Goal: Information Seeking & Learning: Find contact information

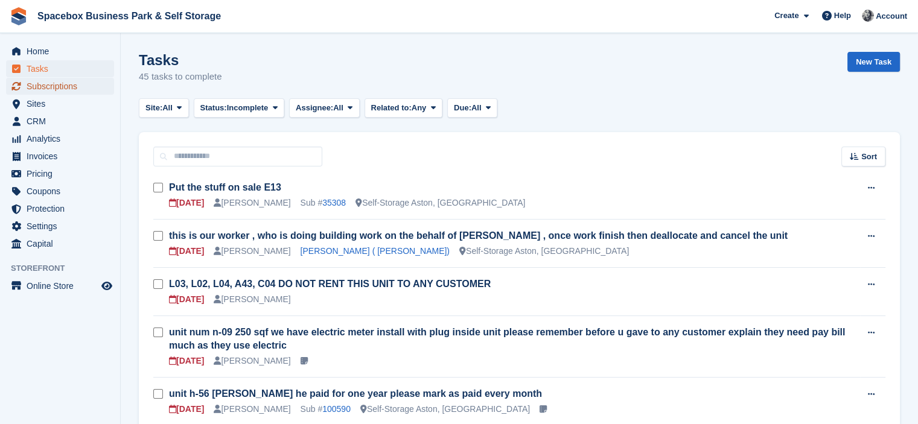
click at [67, 84] on span "Subscriptions" at bounding box center [63, 86] width 72 height 17
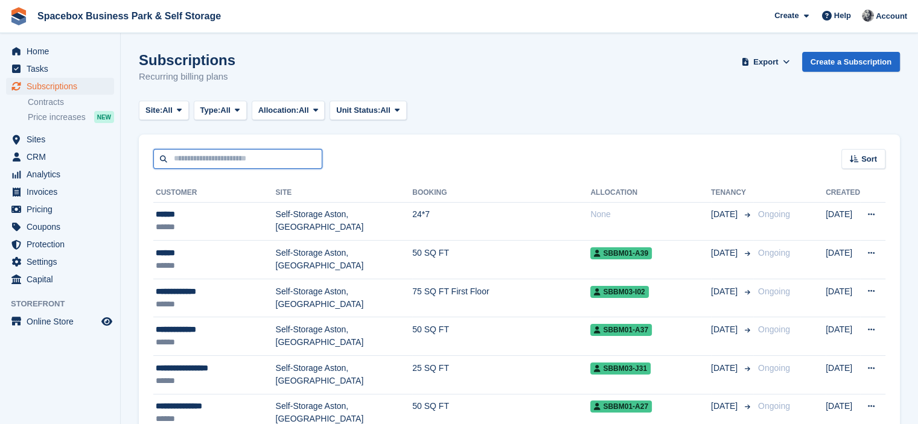
click at [237, 161] on input "text" at bounding box center [237, 159] width 169 height 20
type input "*******"
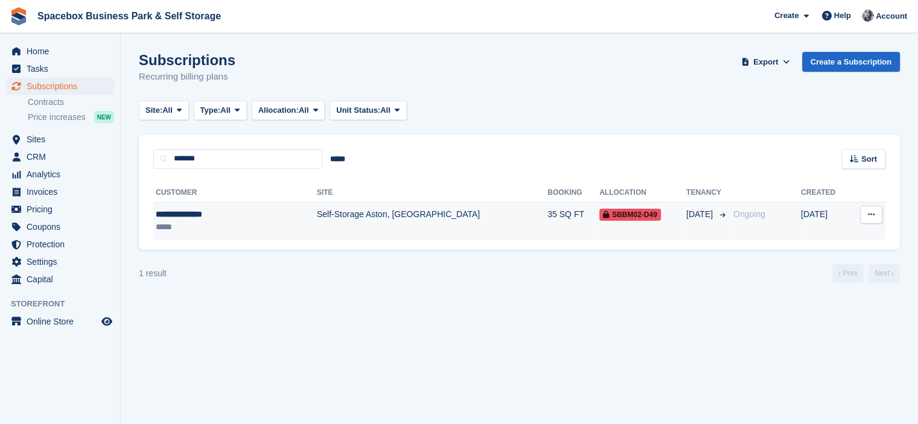
click at [258, 217] on div "**********" at bounding box center [212, 214] width 113 height 13
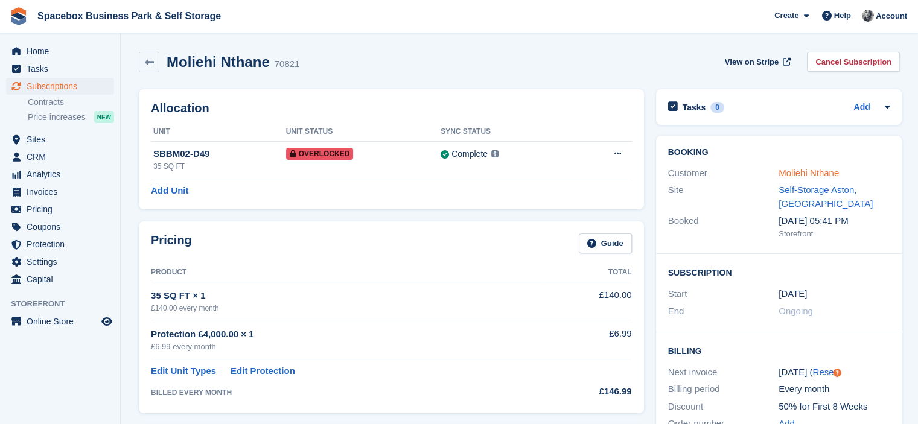
click at [825, 175] on link "Moliehi Nthane" at bounding box center [808, 173] width 60 height 10
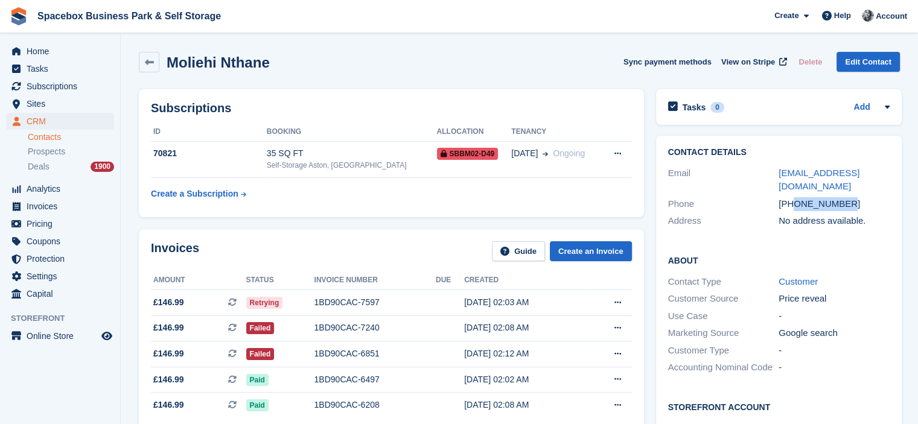
drag, startPoint x: 794, startPoint y: 191, endPoint x: 843, endPoint y: 189, distance: 48.9
click at [843, 197] on div "+447481169304" at bounding box center [833, 204] width 111 height 14
copy div "7481169304"
click at [763, 196] on div "Phone +447481169304" at bounding box center [778, 204] width 221 height 17
drag, startPoint x: 792, startPoint y: 189, endPoint x: 848, endPoint y: 192, distance: 55.6
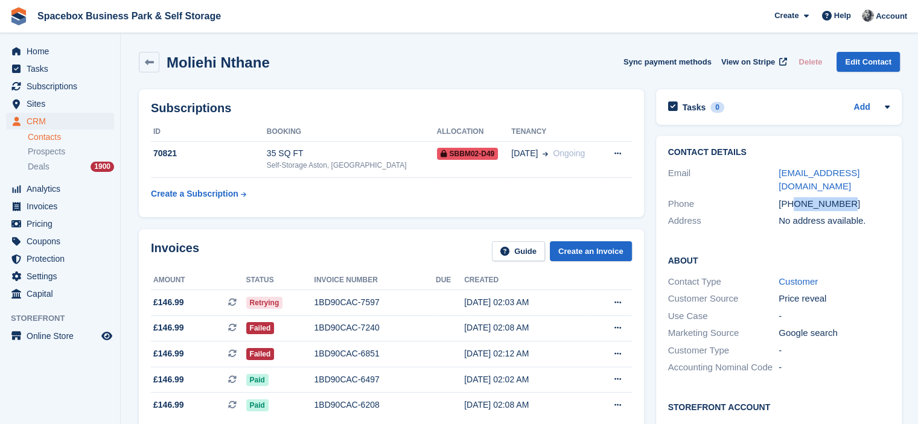
click at [848, 197] on div "+447481169304" at bounding box center [833, 204] width 111 height 14
copy div "7481169304"
click at [97, 84] on span "Subscriptions" at bounding box center [63, 86] width 72 height 17
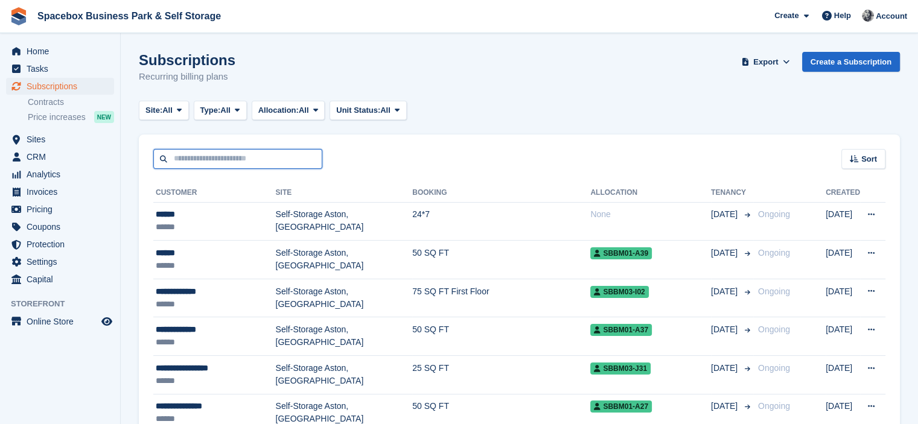
click at [296, 159] on input "text" at bounding box center [237, 159] width 169 height 20
type input "*****"
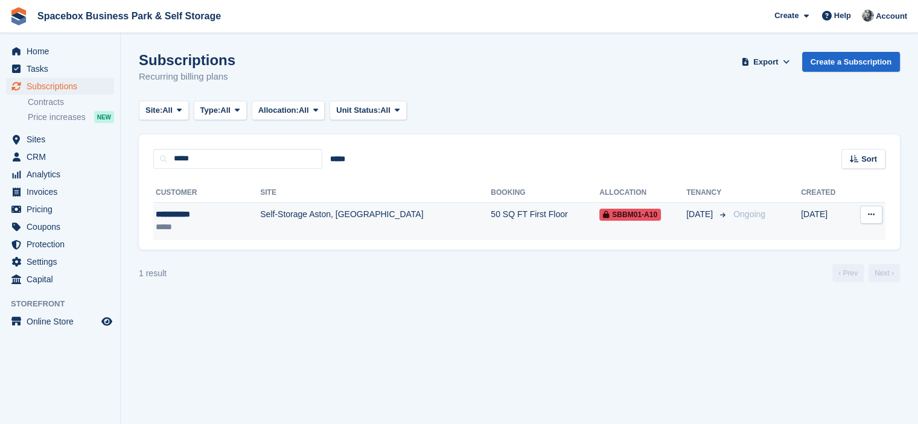
click at [296, 216] on td "Self-Storage Aston, [GEOGRAPHIC_DATA]" at bounding box center [375, 221] width 230 height 38
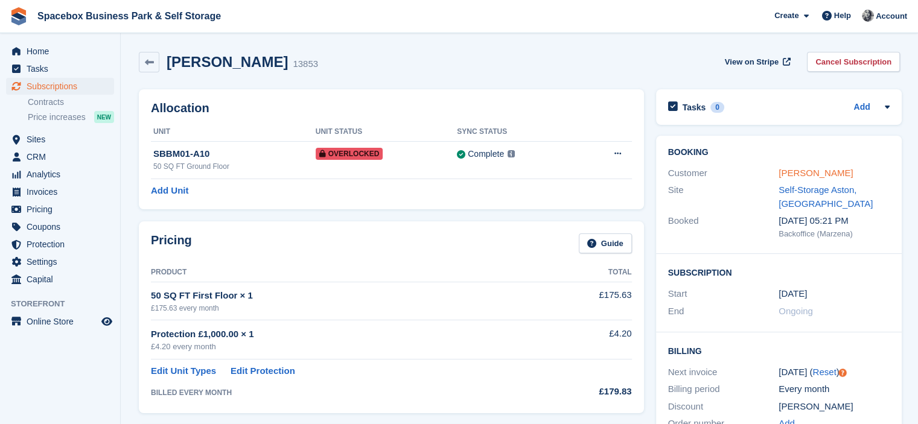
click at [803, 174] on link "kevon kelly" at bounding box center [815, 173] width 74 height 10
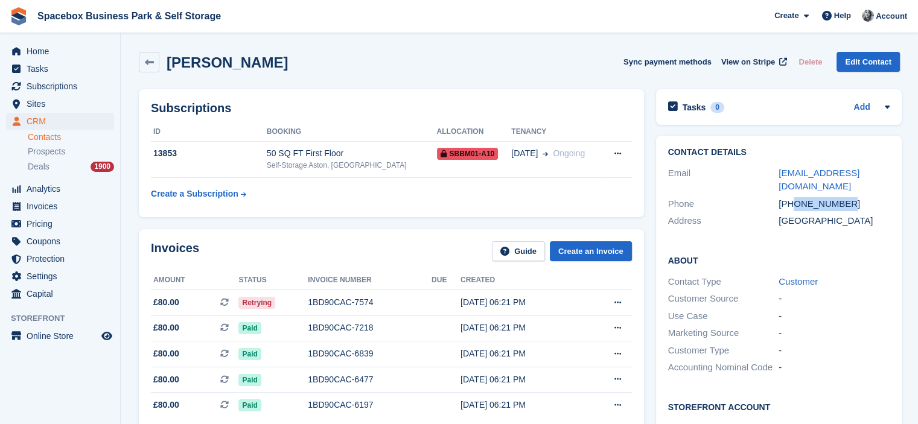
drag, startPoint x: 792, startPoint y: 202, endPoint x: 879, endPoint y: 203, distance: 86.9
click at [879, 203] on div "+447832930184" at bounding box center [833, 204] width 111 height 14
copy div "7832930184"
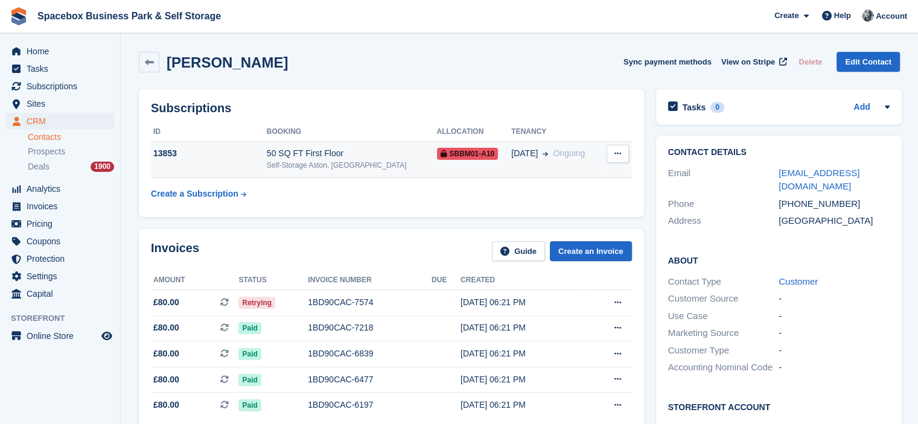
click at [310, 145] on td "50 SQ FT First Floor Self-Storage Aston, Birmingham" at bounding box center [352, 159] width 170 height 37
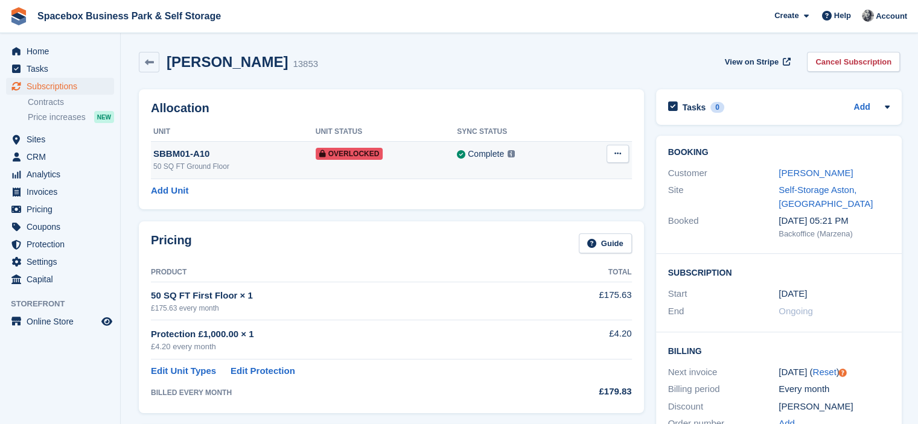
click at [296, 176] on td "SBBM01-A10 50 SQ FT Ground Floor" at bounding box center [233, 159] width 165 height 37
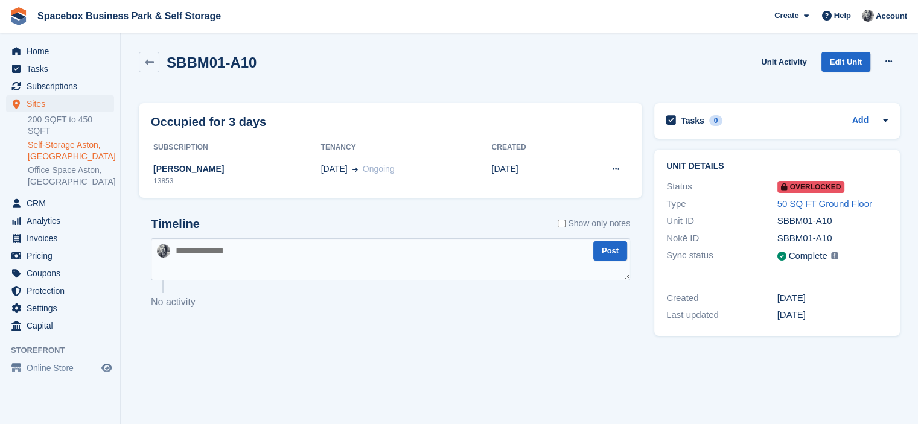
click at [321, 168] on span "[DATE]" at bounding box center [334, 169] width 27 height 13
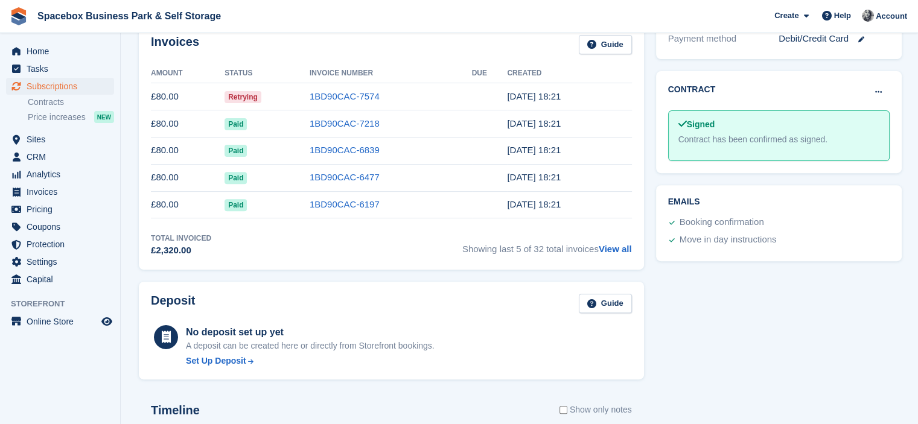
scroll to position [684, 0]
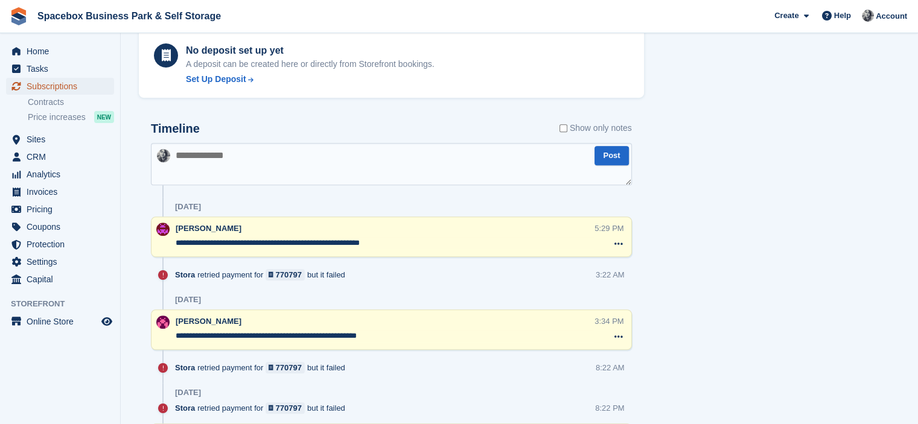
click at [77, 81] on span "Subscriptions" at bounding box center [63, 86] width 72 height 17
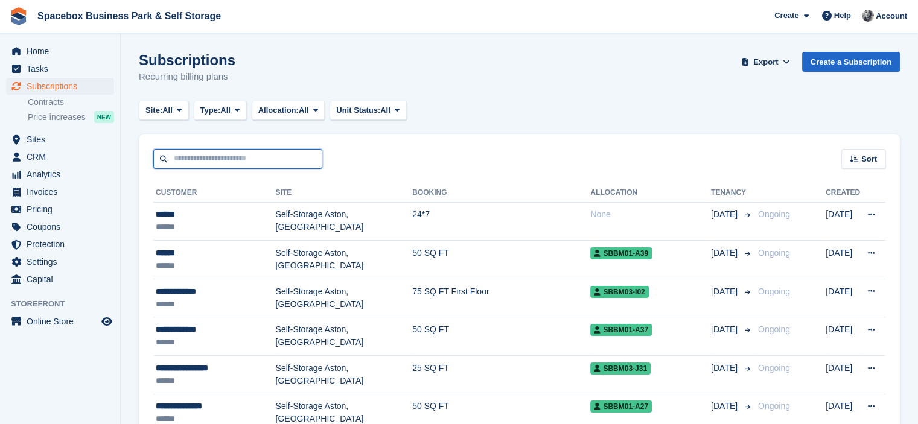
click at [269, 156] on input "text" at bounding box center [237, 159] width 169 height 20
type input "*****"
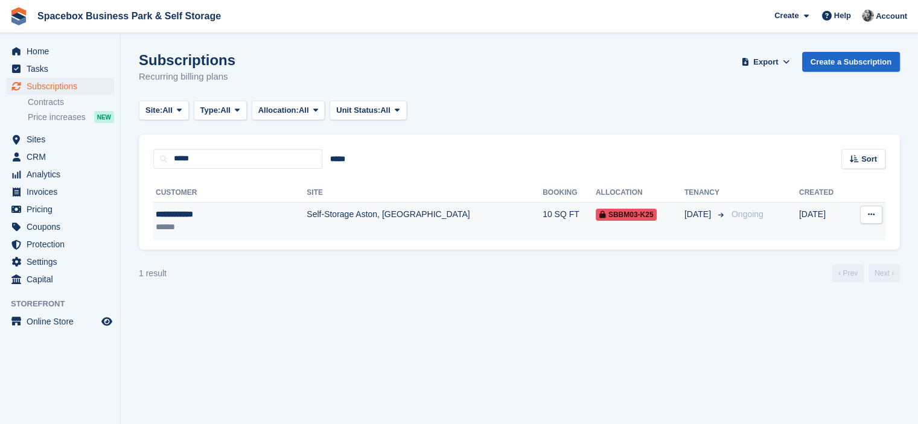
click at [307, 212] on td "Self-Storage Aston, [GEOGRAPHIC_DATA]" at bounding box center [425, 221] width 236 height 38
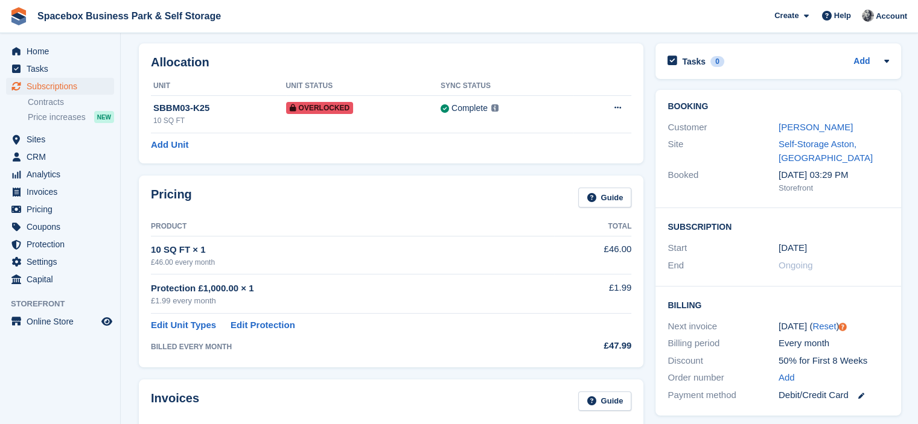
scroll to position [10, 0]
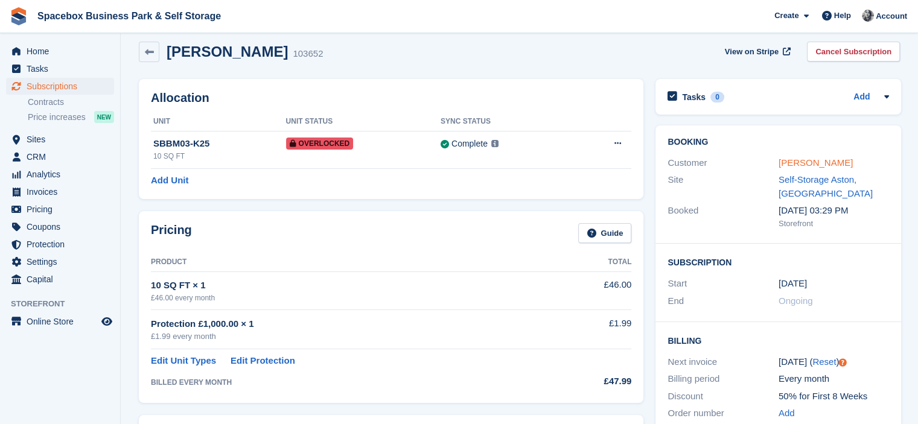
click at [803, 161] on link "[PERSON_NAME]" at bounding box center [815, 162] width 74 height 10
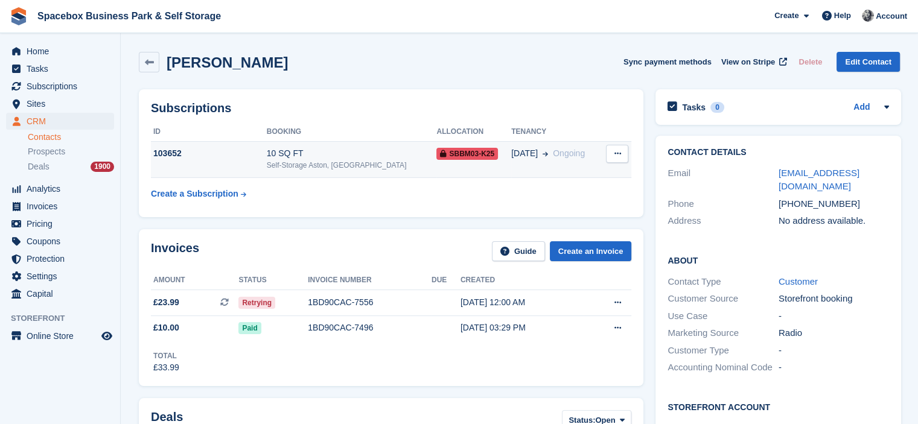
click at [267, 166] on td "103652" at bounding box center [209, 159] width 116 height 37
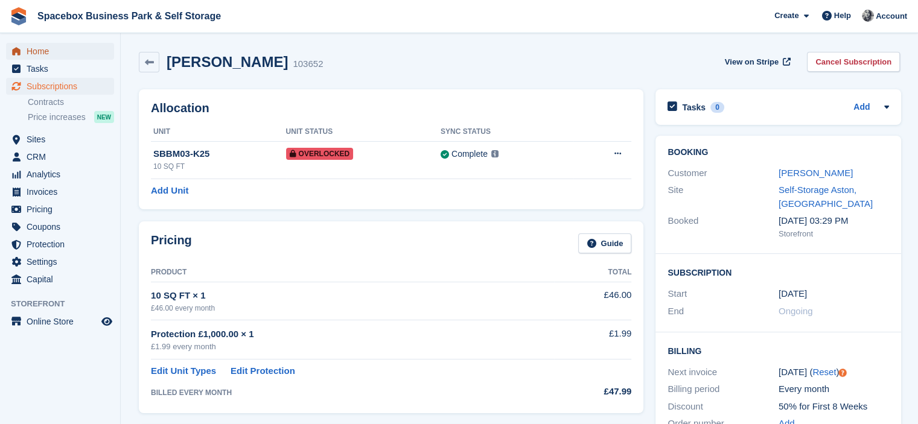
click at [63, 44] on span "Home" at bounding box center [63, 51] width 72 height 17
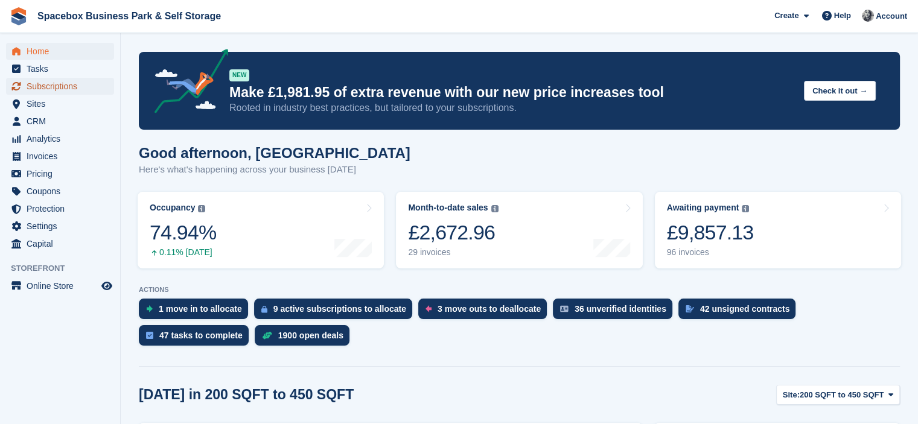
click at [65, 91] on span "Subscriptions" at bounding box center [63, 86] width 72 height 17
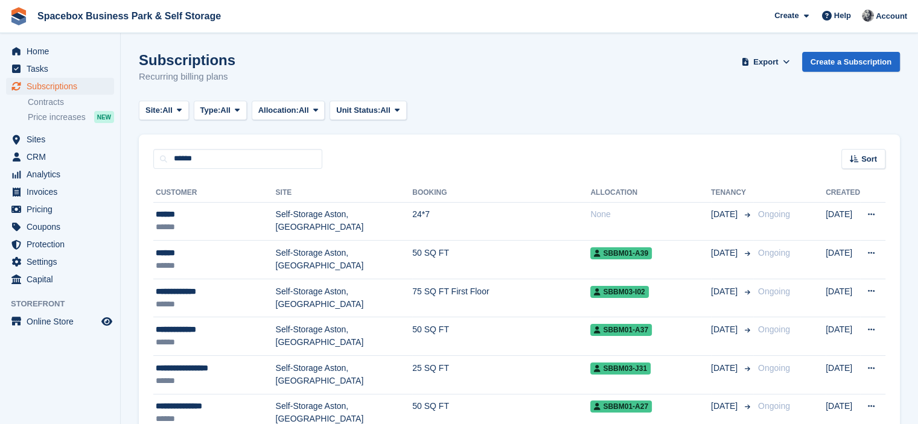
type input "******"
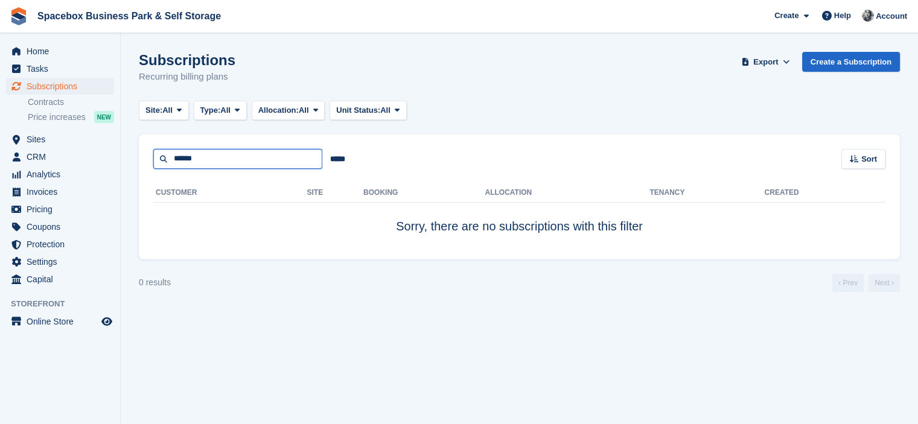
click at [179, 161] on input "******" at bounding box center [237, 159] width 169 height 20
type input "*******"
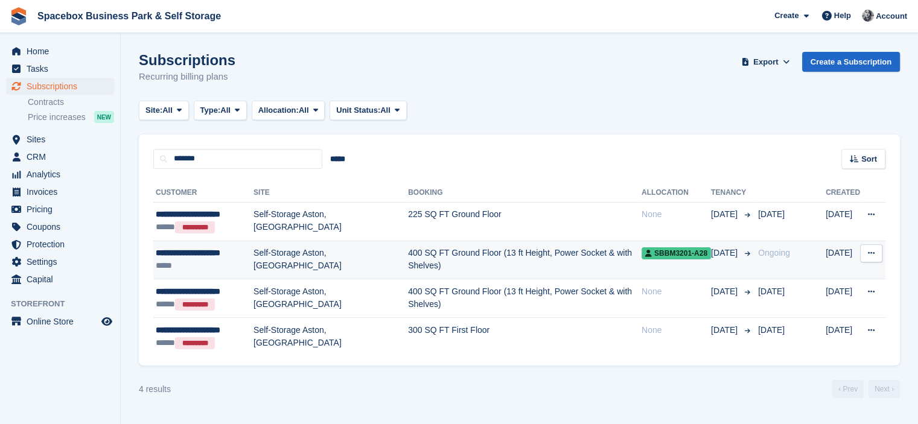
click at [244, 265] on div "*****" at bounding box center [205, 265] width 98 height 13
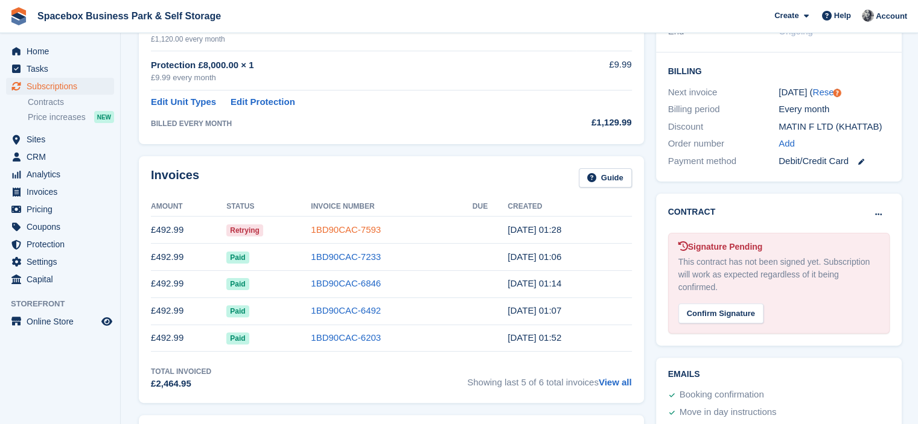
scroll to position [342, 0]
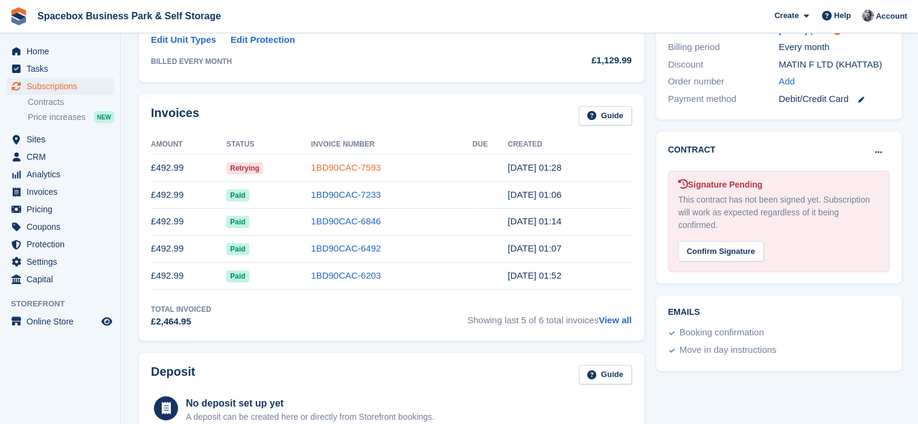
click at [345, 162] on link "1BD90CAC-7593" at bounding box center [346, 167] width 70 height 10
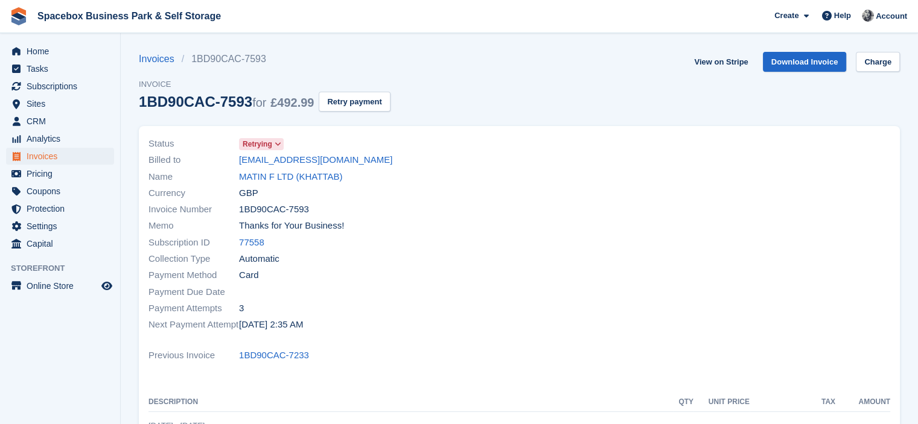
click at [275, 144] on icon at bounding box center [278, 144] width 7 height 7
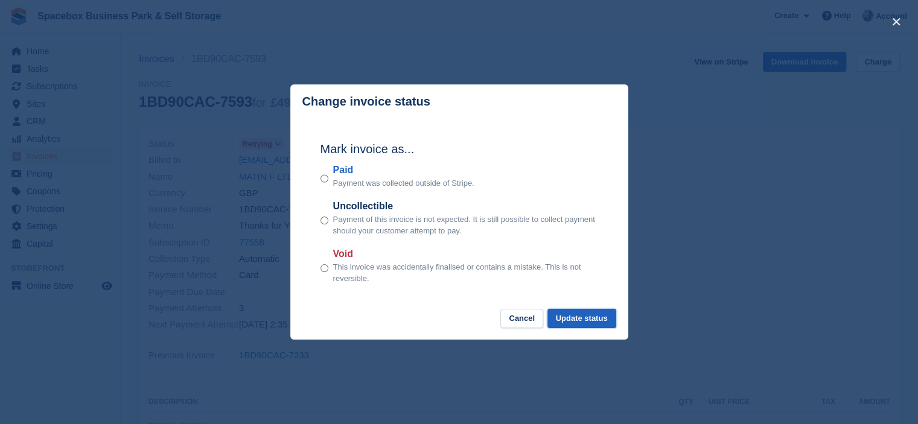
click at [567, 317] on button "Update status" at bounding box center [581, 319] width 69 height 20
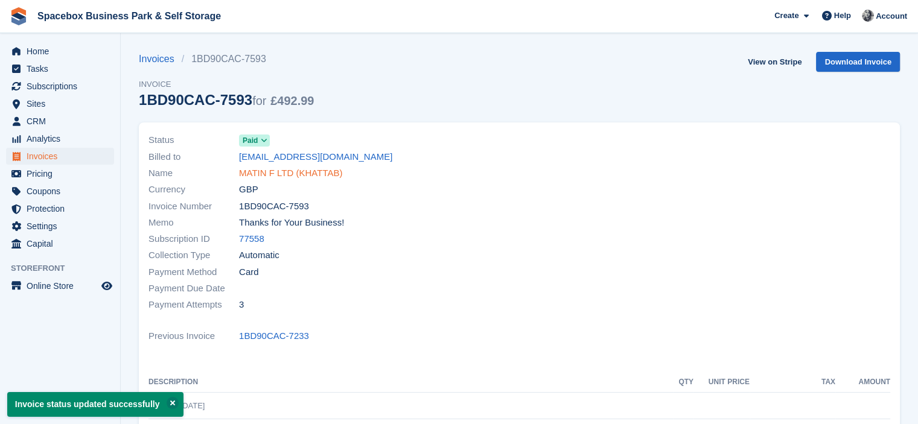
click at [268, 172] on link "MATIN F LTD (KHATTAB)" at bounding box center [290, 174] width 103 height 14
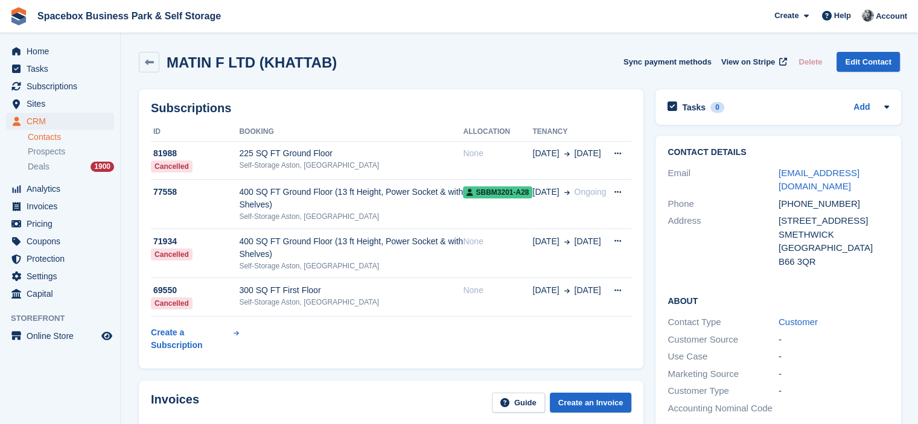
click at [299, 185] on td "400 SQ FT Ground Floor (13 ft Height, Power Socket & with Shelves) Self-Storage…" at bounding box center [351, 204] width 224 height 49
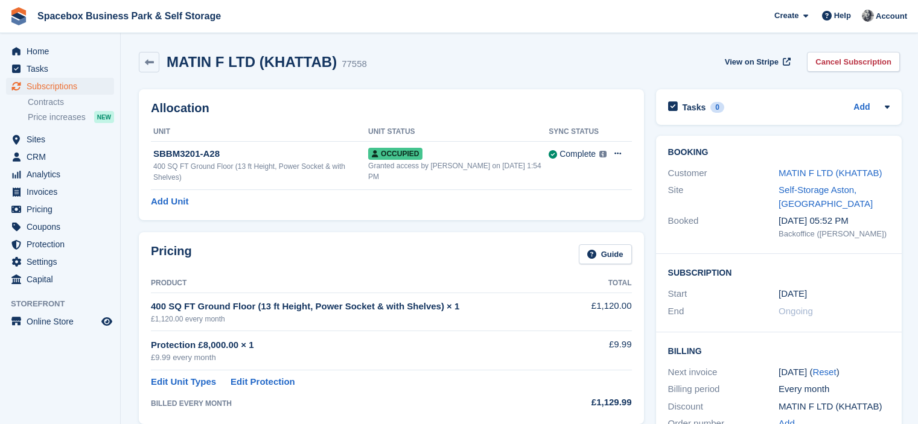
scroll to position [650, 0]
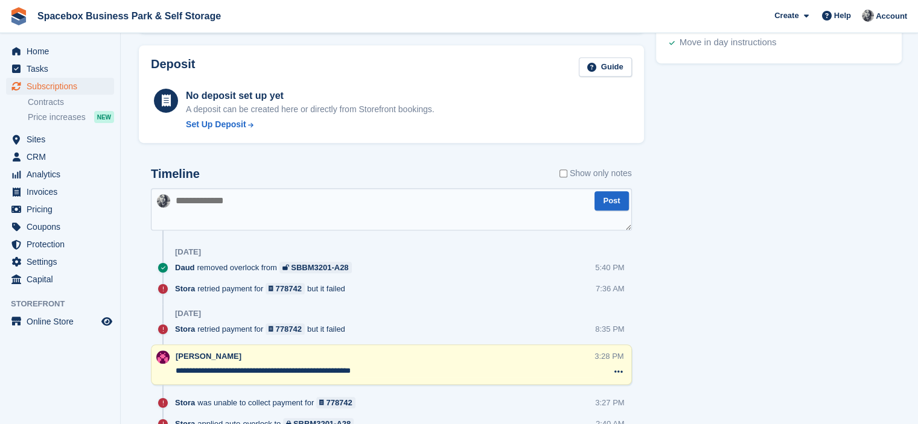
click at [293, 188] on textarea at bounding box center [391, 209] width 481 height 42
type textarea "**********"
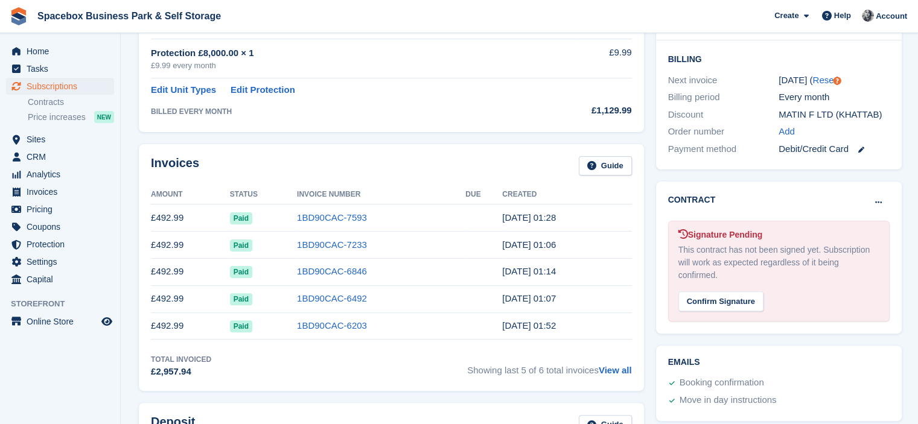
scroll to position [342, 0]
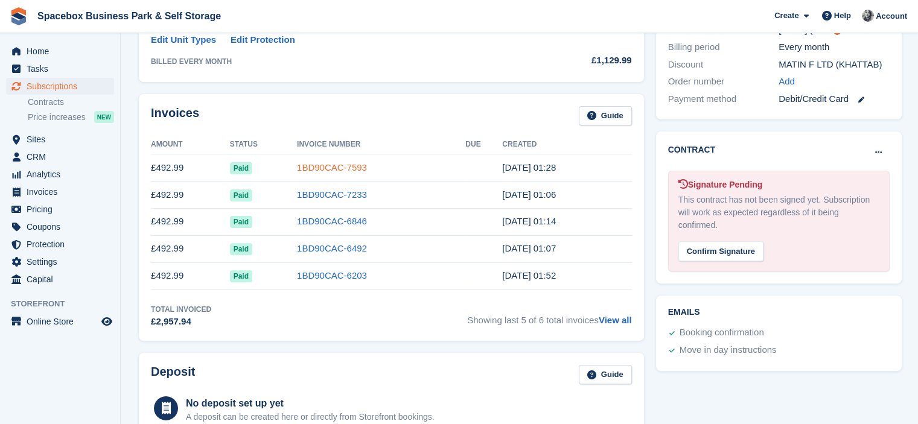
click at [323, 162] on link "1BD90CAC-7593" at bounding box center [332, 167] width 70 height 10
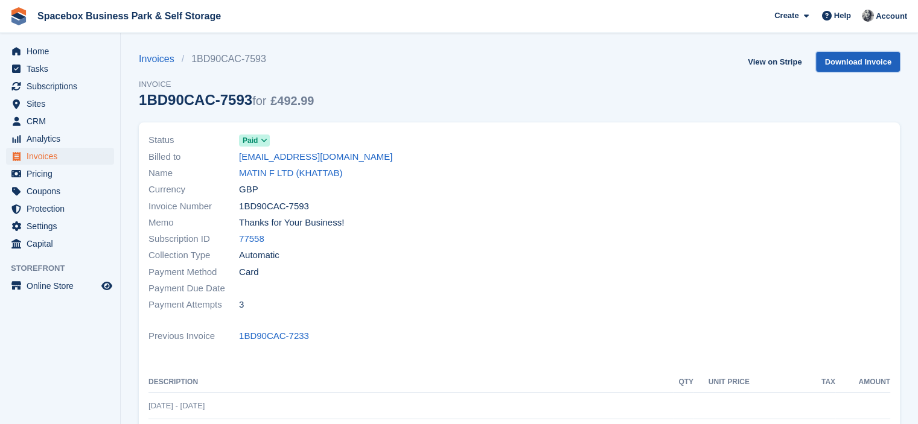
click at [833, 61] on link "Download Invoice" at bounding box center [858, 62] width 84 height 20
click at [260, 171] on link "MATIN F LTD (KHATTAB)" at bounding box center [290, 174] width 103 height 14
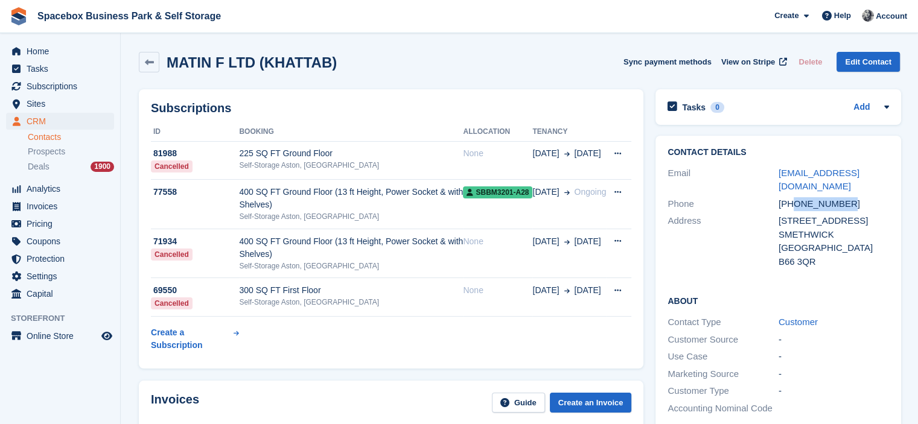
drag, startPoint x: 793, startPoint y: 188, endPoint x: 850, endPoint y: 185, distance: 56.2
click at [850, 197] on div "+447380968615" at bounding box center [833, 204] width 111 height 14
copy div "7380968615"
click at [459, 75] on div "MATIN F LTD (KHATTAB) Sync payment methods View on Stripe Delete Edit Contact" at bounding box center [519, 64] width 773 height 37
click at [70, 205] on span "Invoices" at bounding box center [63, 206] width 72 height 17
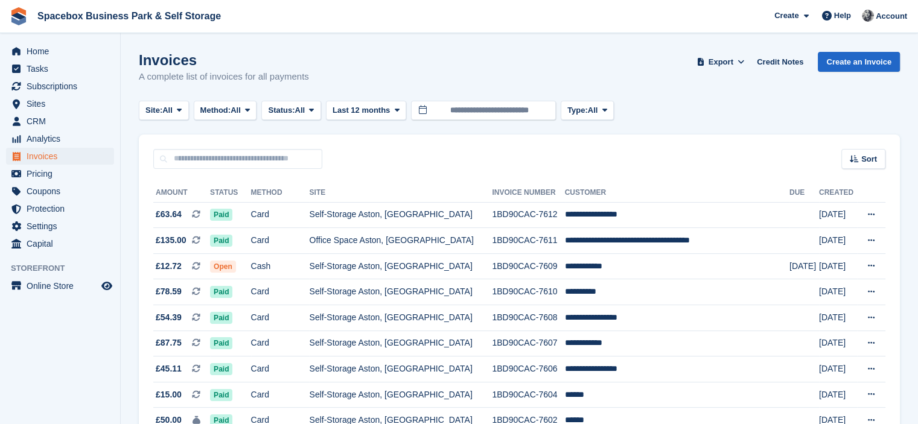
click at [307, 56] on h1 "Invoices" at bounding box center [224, 60] width 170 height 16
drag, startPoint x: 205, startPoint y: 173, endPoint x: 208, endPoint y: 164, distance: 9.7
click at [208, 164] on input "text" at bounding box center [237, 159] width 169 height 20
type input "******"
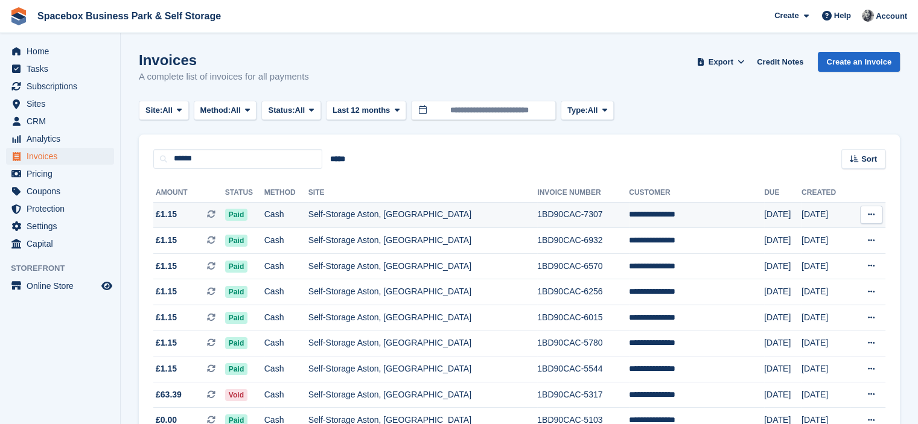
click at [480, 203] on td "Self-Storage Aston, [GEOGRAPHIC_DATA]" at bounding box center [422, 215] width 229 height 26
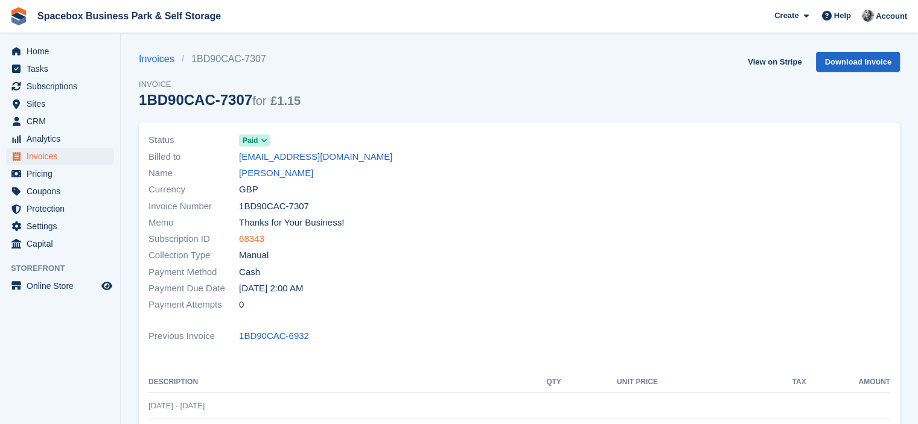
click at [255, 236] on link "68343" at bounding box center [251, 239] width 25 height 14
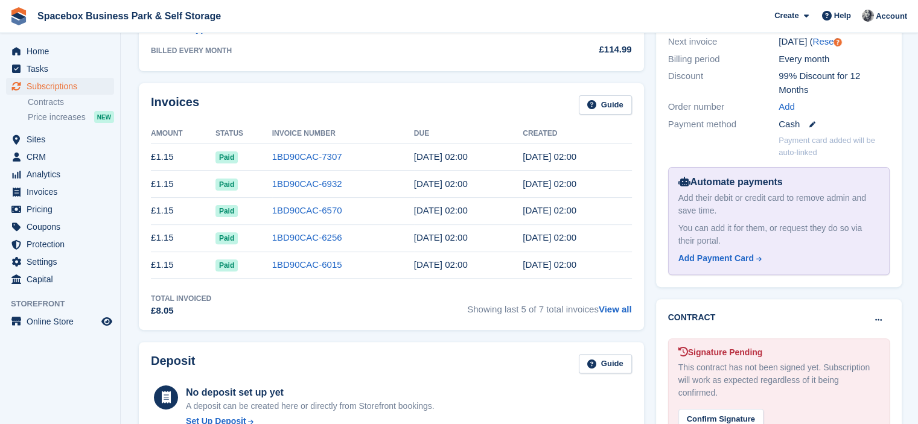
scroll to position [684, 0]
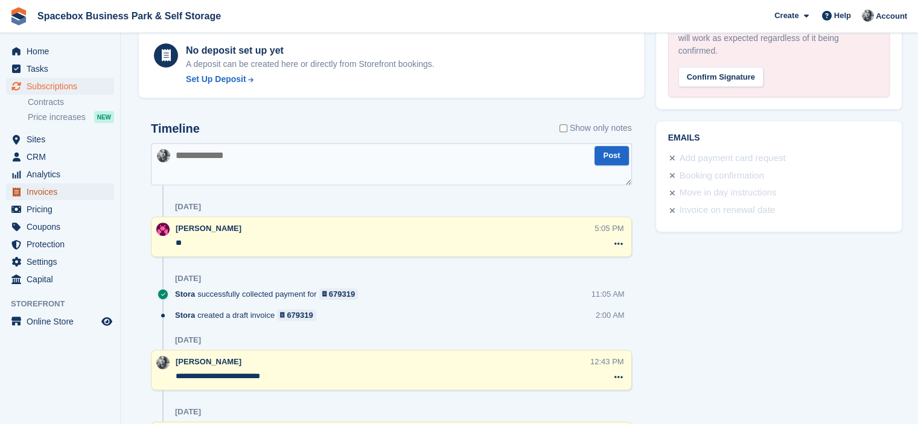
click at [48, 199] on span "Invoices" at bounding box center [63, 191] width 72 height 17
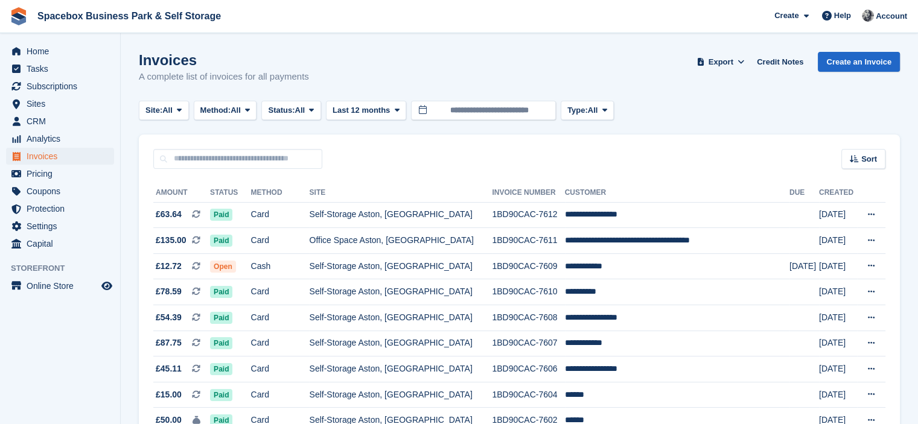
click at [285, 63] on h1 "Invoices" at bounding box center [224, 60] width 170 height 16
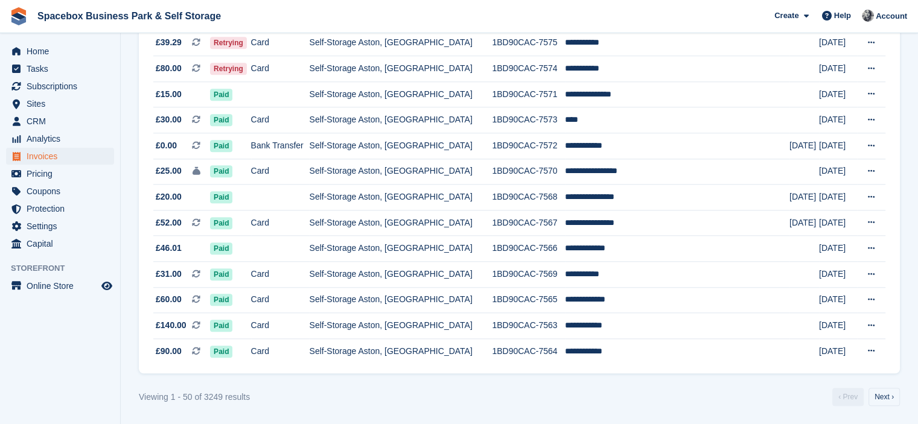
scroll to position [1129, 0]
click at [874, 395] on link "Next ›" at bounding box center [883, 397] width 31 height 18
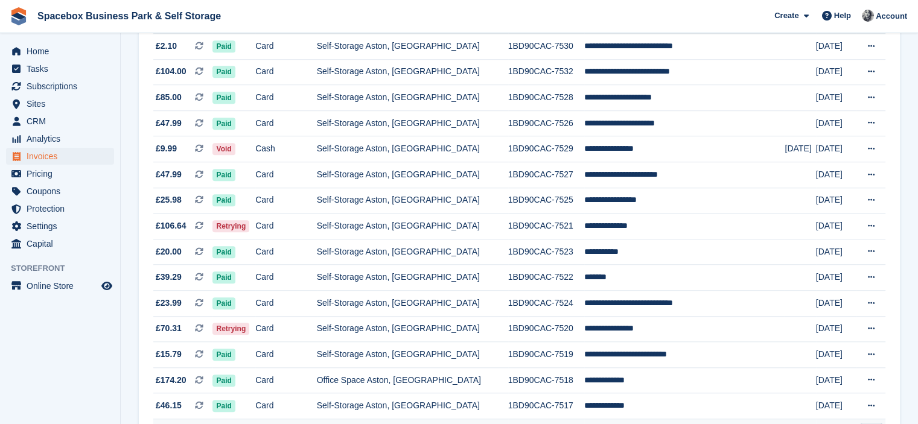
scroll to position [936, 0]
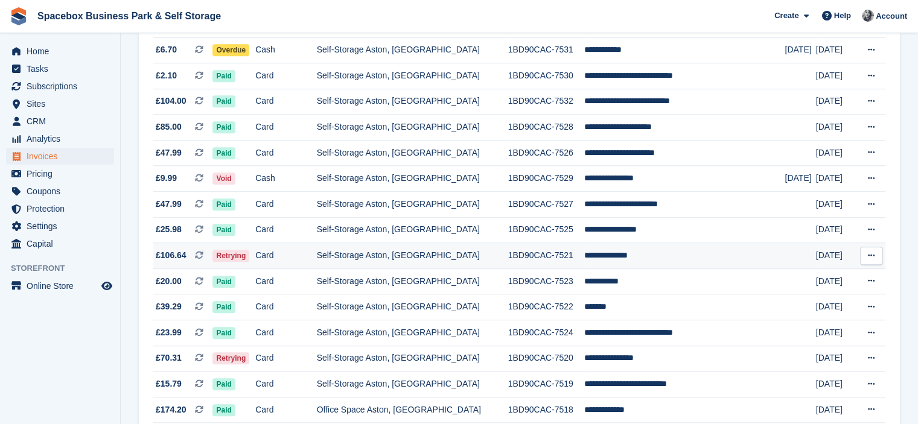
click at [485, 259] on td "Self-Storage Aston, [GEOGRAPHIC_DATA]" at bounding box center [412, 256] width 191 height 26
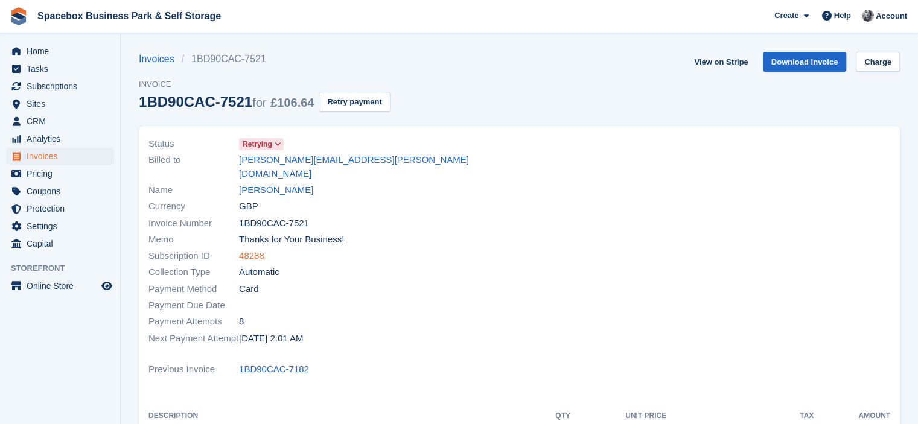
click at [250, 249] on link "48288" at bounding box center [251, 256] width 25 height 14
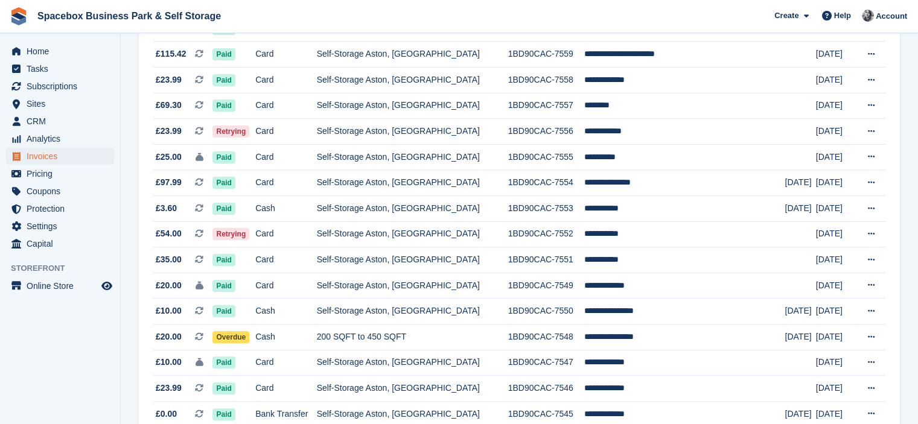
scroll to position [241, 0]
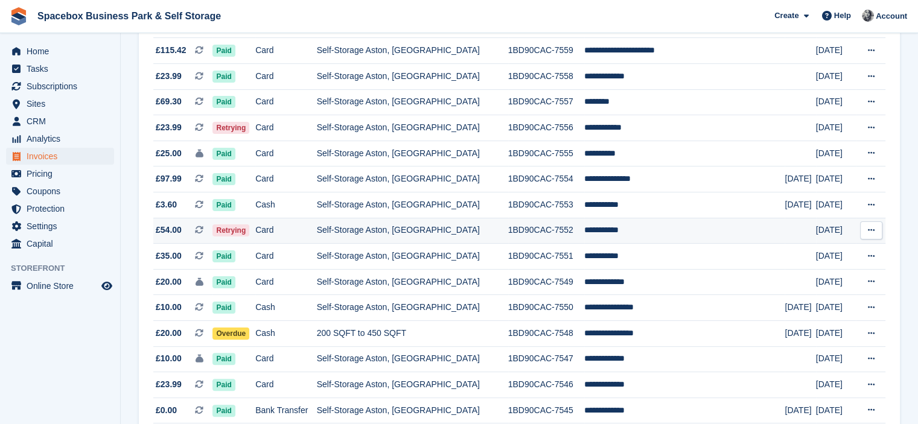
click at [477, 224] on td "Self-Storage Aston, [GEOGRAPHIC_DATA]" at bounding box center [412, 231] width 191 height 26
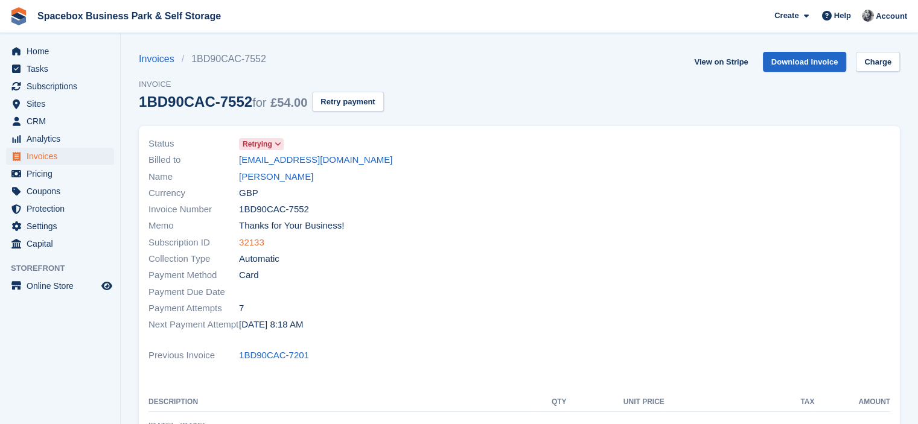
click at [246, 240] on link "32133" at bounding box center [251, 243] width 25 height 14
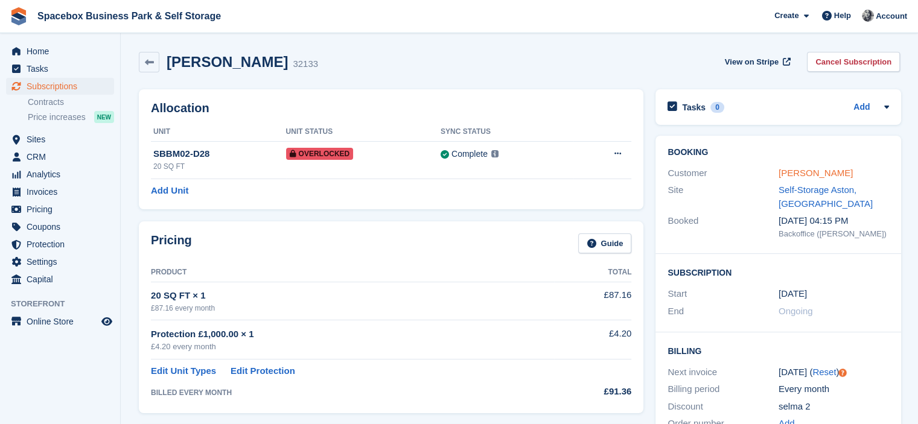
click at [789, 175] on link "[PERSON_NAME]" at bounding box center [815, 173] width 74 height 10
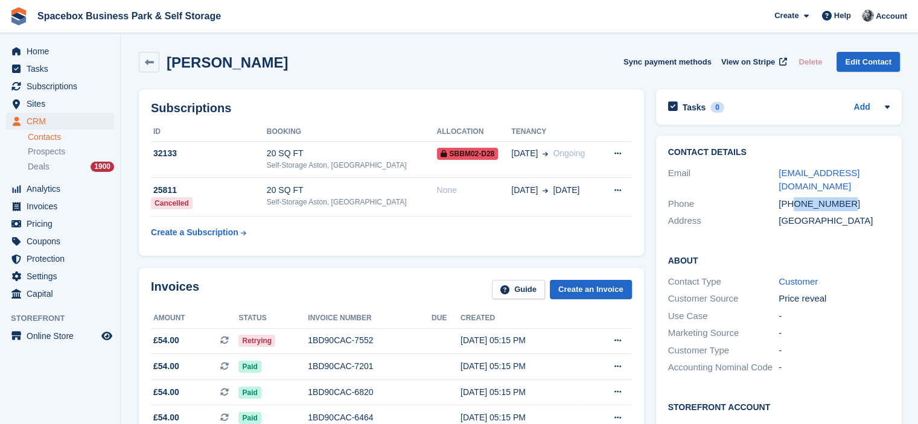
drag, startPoint x: 793, startPoint y: 188, endPoint x: 864, endPoint y: 190, distance: 71.2
click at [864, 197] on div "+447508196280" at bounding box center [833, 204] width 111 height 14
copy div "7508196280"
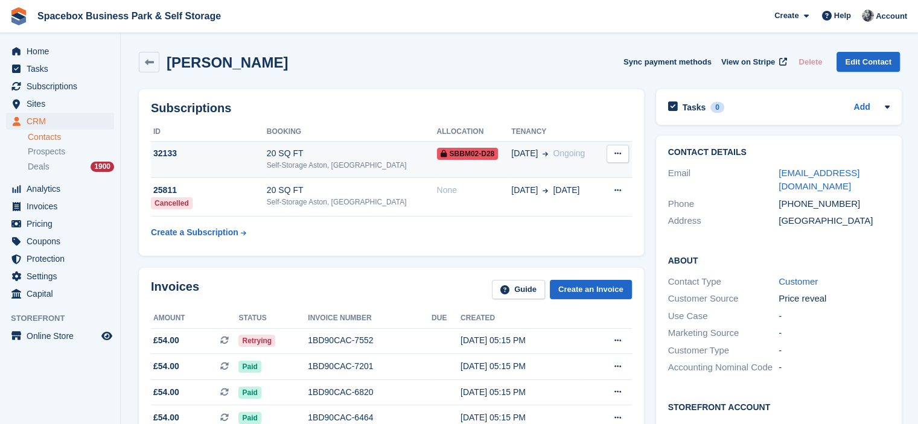
click at [385, 176] on td "20 SQ FT Self-Storage Aston, Birmingham" at bounding box center [352, 159] width 170 height 37
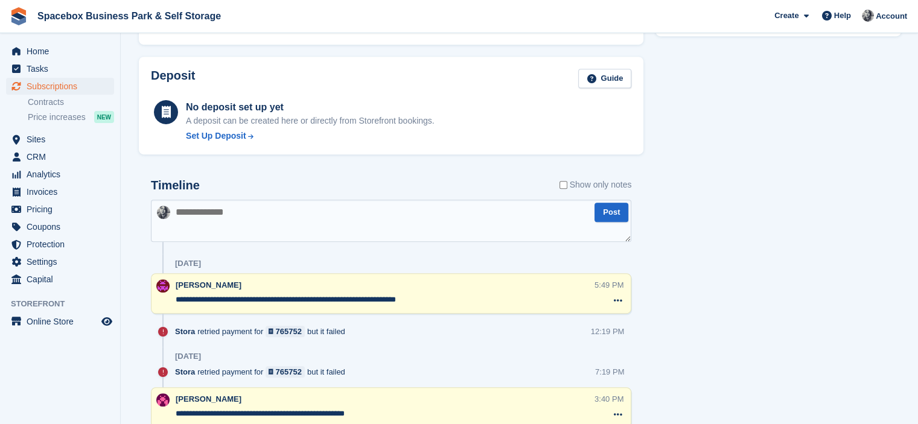
scroll to position [684, 0]
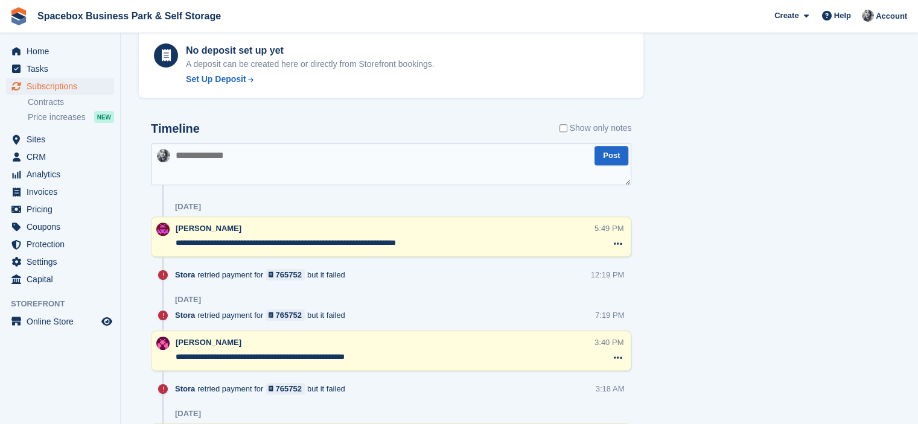
drag, startPoint x: 315, startPoint y: 241, endPoint x: 366, endPoint y: 238, distance: 50.7
click at [366, 238] on textarea "**********" at bounding box center [385, 243] width 419 height 12
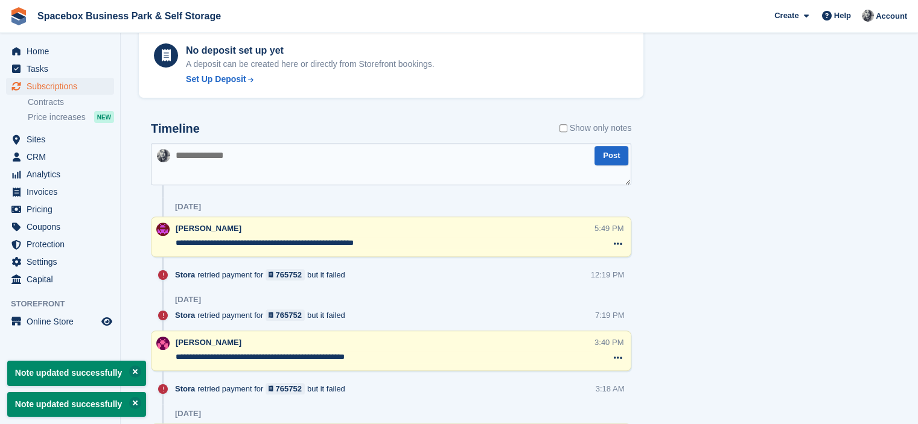
type textarea "**********"
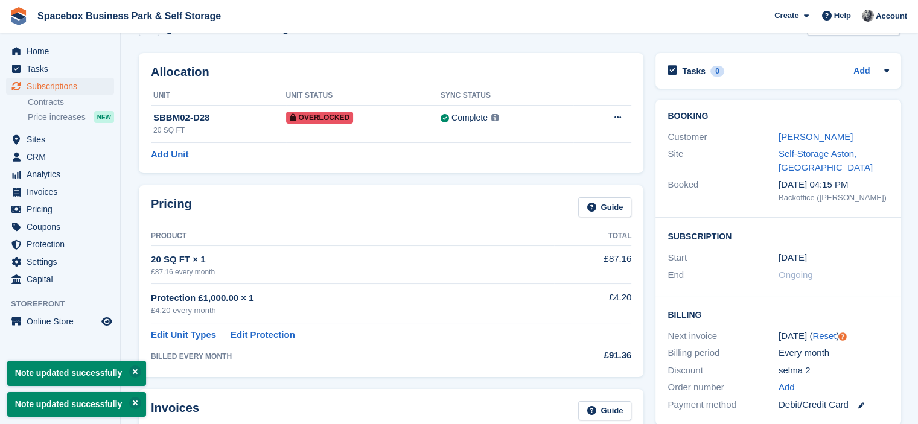
scroll to position [0, 0]
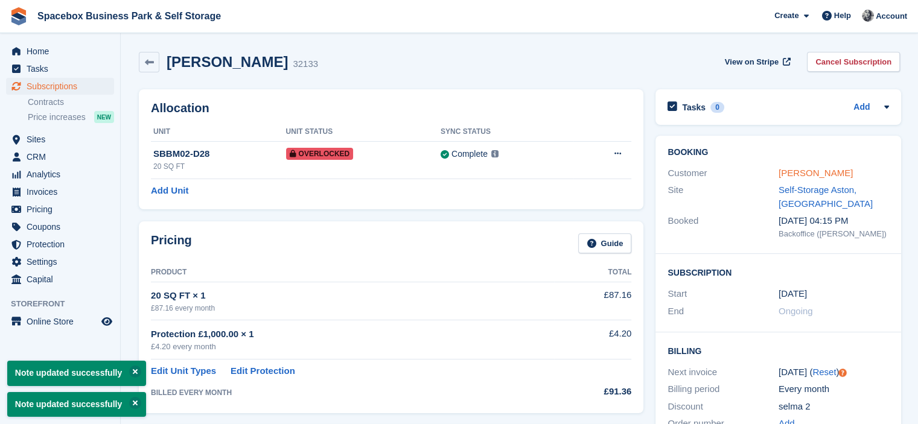
click at [782, 172] on link "Selma dirie" at bounding box center [815, 173] width 74 height 10
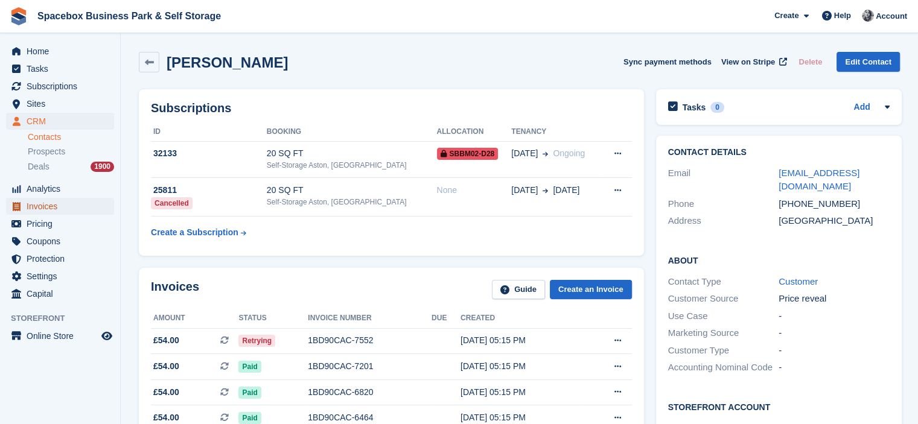
click at [54, 209] on span "Invoices" at bounding box center [63, 206] width 72 height 17
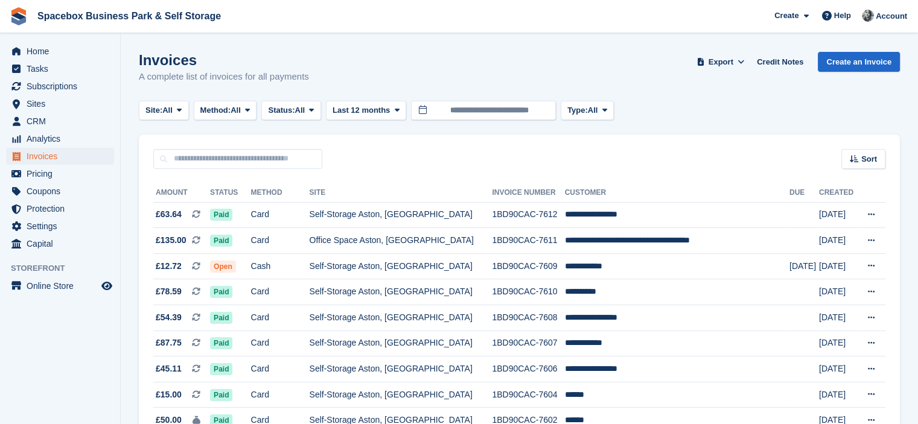
click at [79, 358] on aside "Home Tasks Subscriptions Subscriptions Subscriptions Contracts Price increases …" at bounding box center [60, 215] width 120 height 364
click at [232, 157] on input "text" at bounding box center [237, 159] width 169 height 20
type input "*******"
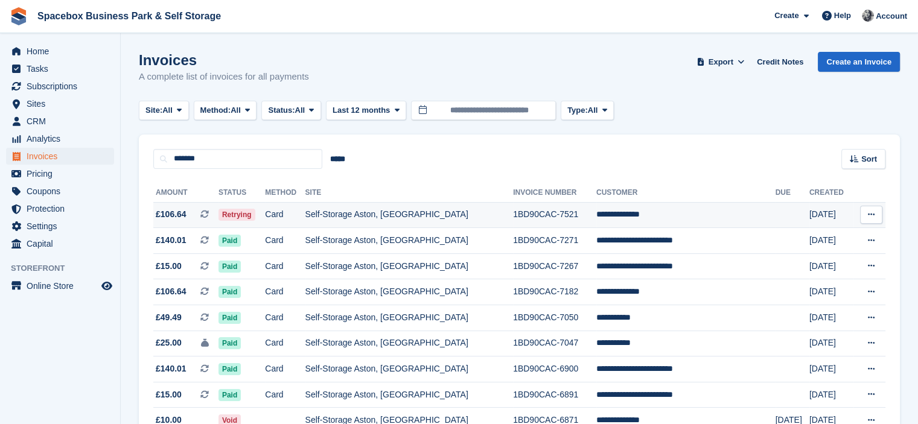
click at [466, 219] on td "Self-Storage Aston, [GEOGRAPHIC_DATA]" at bounding box center [409, 215] width 208 height 26
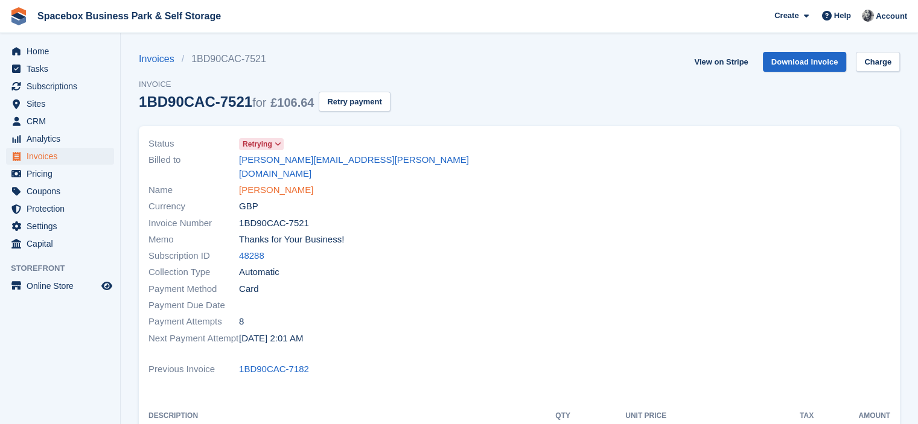
click at [278, 183] on link "[PERSON_NAME]" at bounding box center [276, 190] width 74 height 14
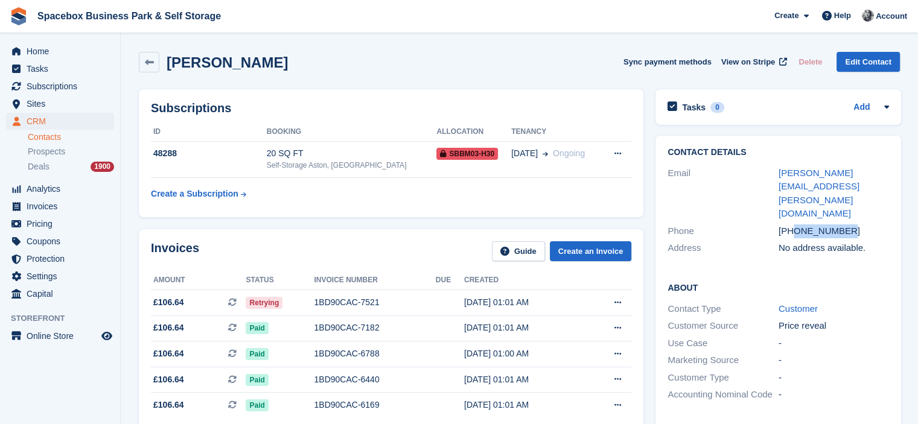
drag, startPoint x: 793, startPoint y: 188, endPoint x: 847, endPoint y: 188, distance: 53.1
click at [847, 224] on div "[PHONE_NUMBER]" at bounding box center [833, 231] width 111 height 14
copy div "7883742031"
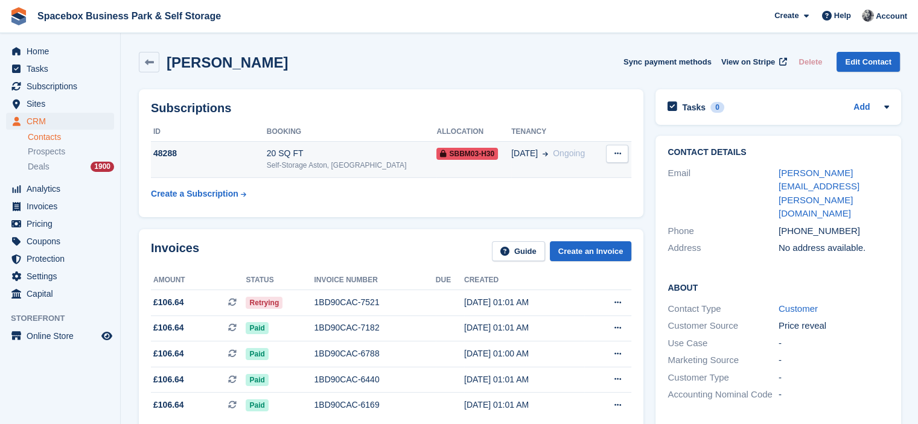
click at [436, 159] on span "SBBM03-H30" at bounding box center [467, 154] width 62 height 12
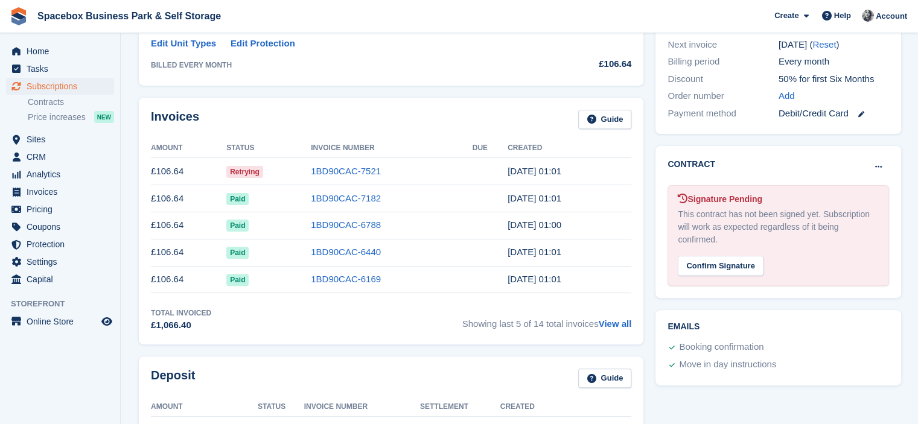
scroll to position [670, 0]
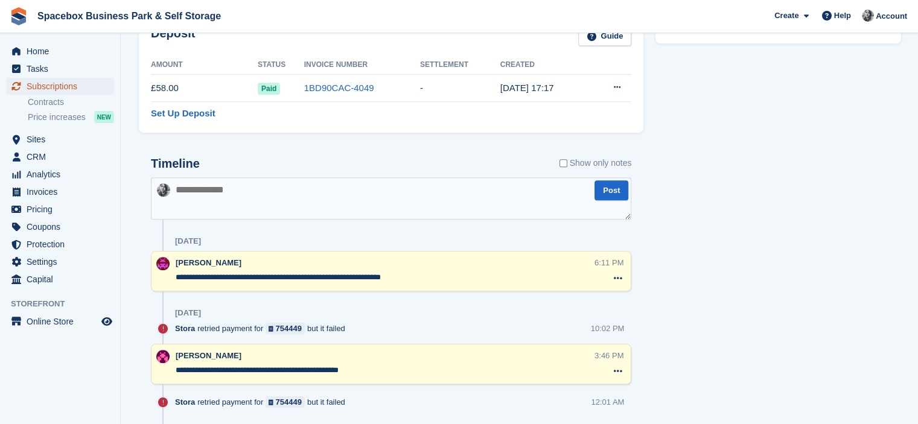
click at [62, 84] on span "Subscriptions" at bounding box center [63, 86] width 72 height 17
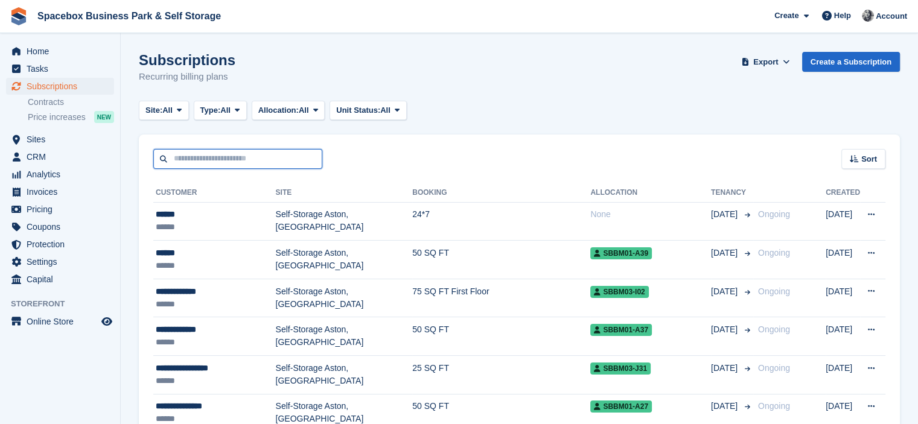
click at [263, 150] on input "text" at bounding box center [237, 159] width 169 height 20
type input "*******"
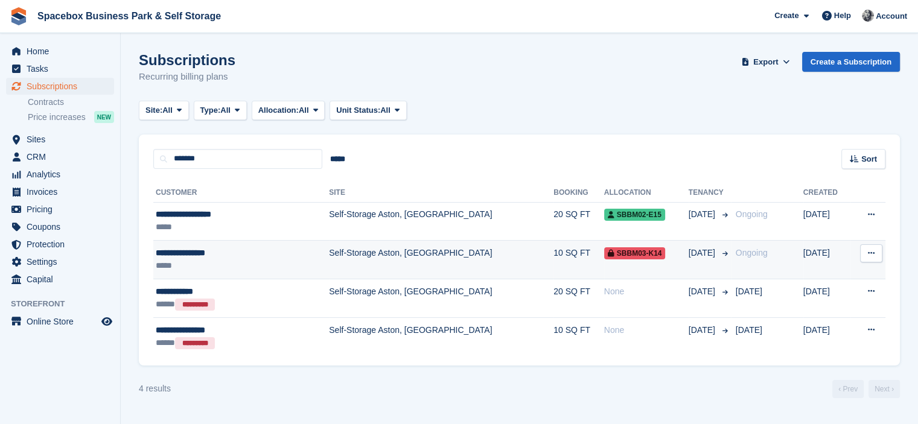
click at [329, 276] on td "Self-Storage Aston, [GEOGRAPHIC_DATA]" at bounding box center [441, 260] width 224 height 39
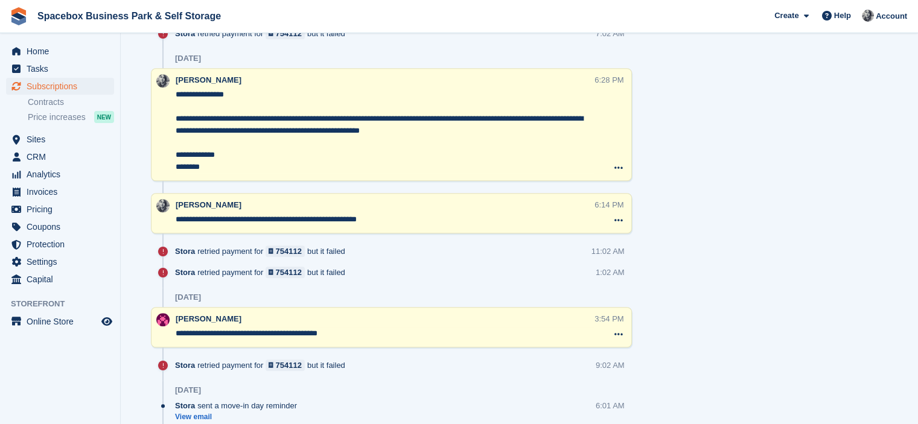
scroll to position [825, 0]
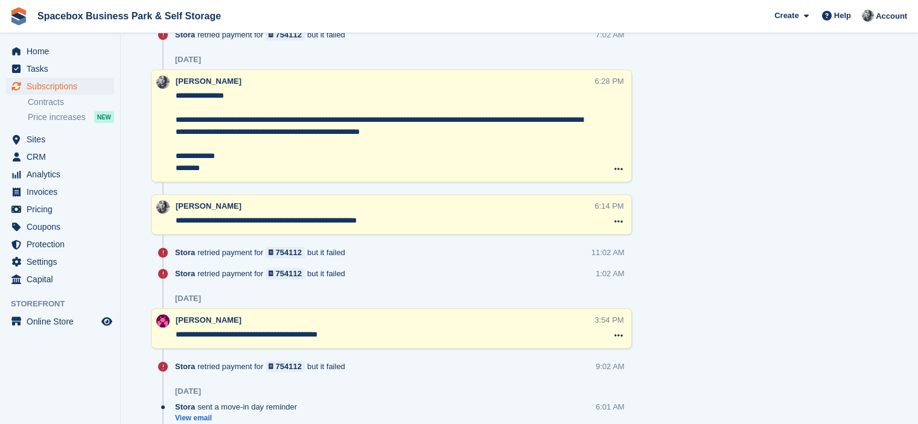
click at [304, 177] on div "**********" at bounding box center [391, 125] width 481 height 113
click at [48, 194] on span "Invoices" at bounding box center [63, 191] width 72 height 17
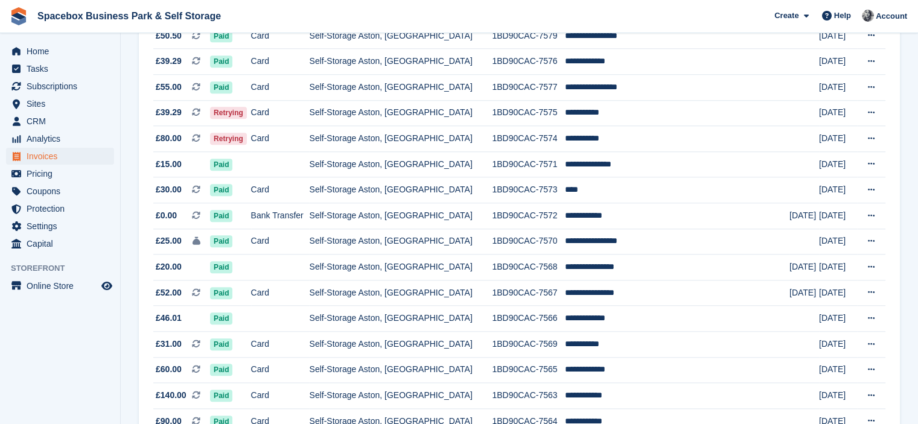
scroll to position [1129, 0]
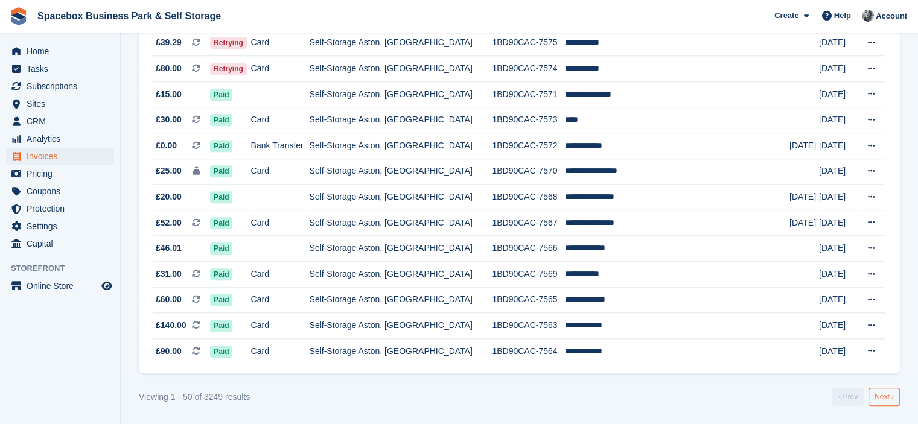
click at [885, 396] on link "Next ›" at bounding box center [883, 397] width 31 height 18
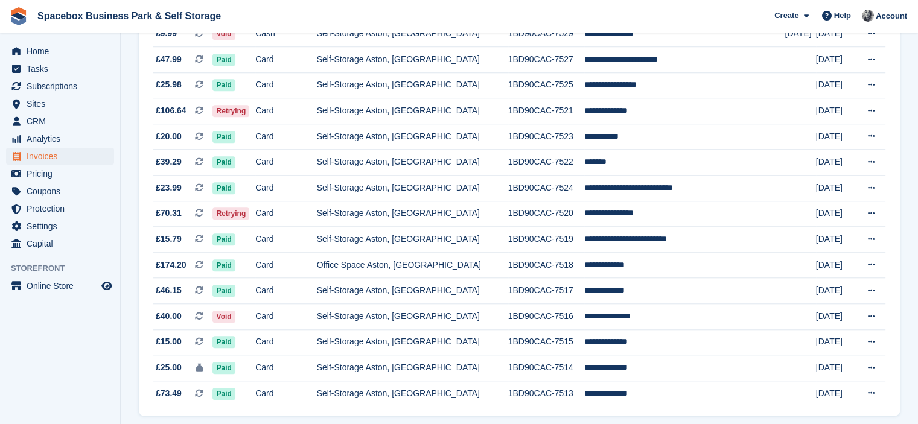
scroll to position [1129, 0]
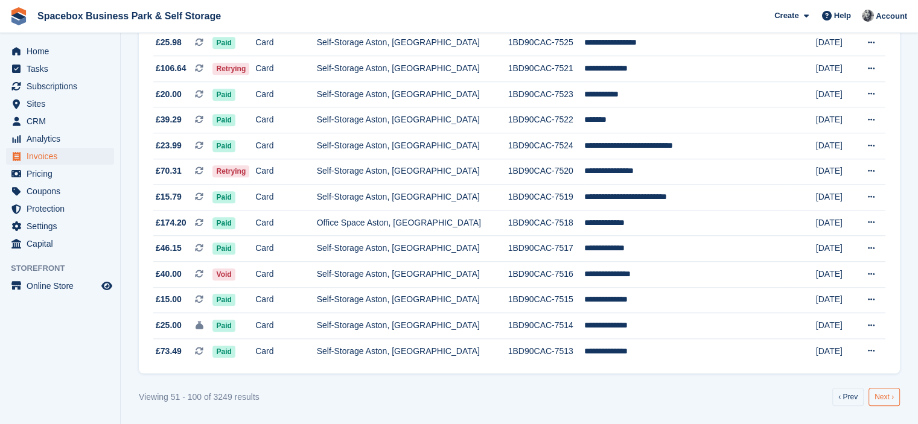
click at [888, 398] on link "Next ›" at bounding box center [883, 397] width 31 height 18
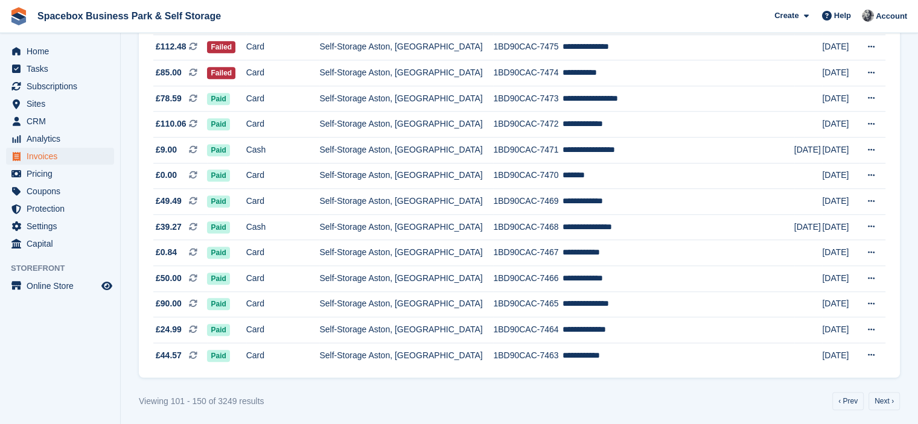
scroll to position [1129, 0]
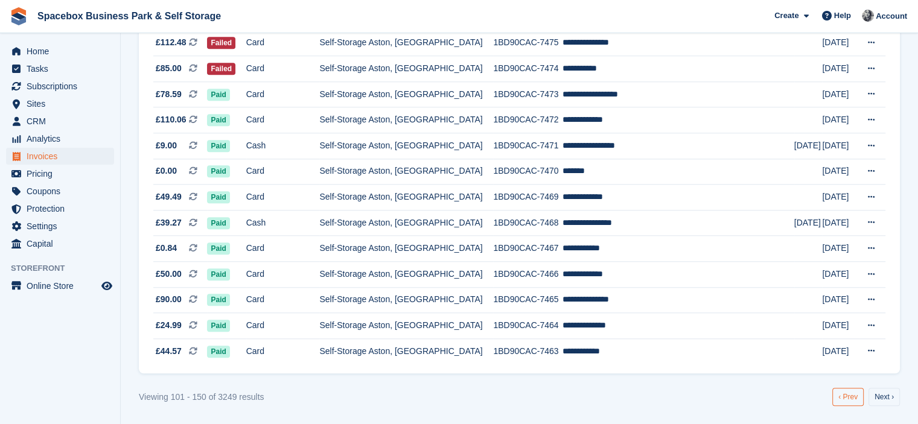
click at [845, 394] on link "‹ Prev" at bounding box center [847, 397] width 31 height 18
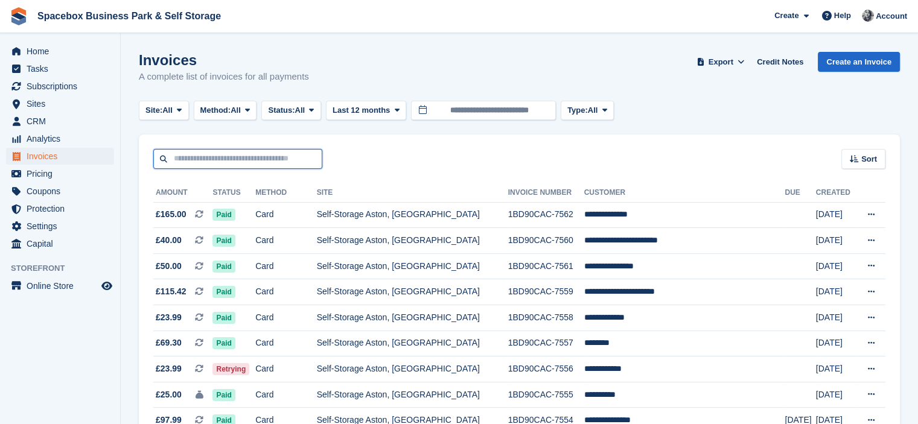
click at [203, 155] on input "text" at bounding box center [237, 159] width 169 height 20
type input "*******"
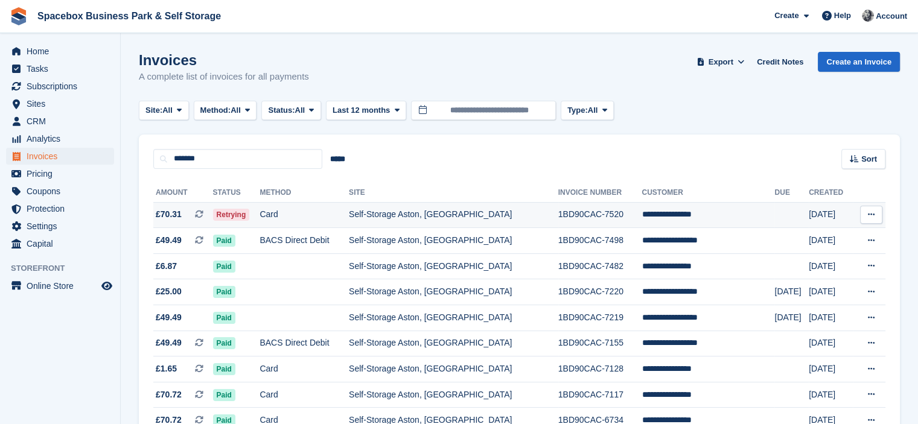
click at [259, 221] on td "Retrying" at bounding box center [236, 215] width 47 height 26
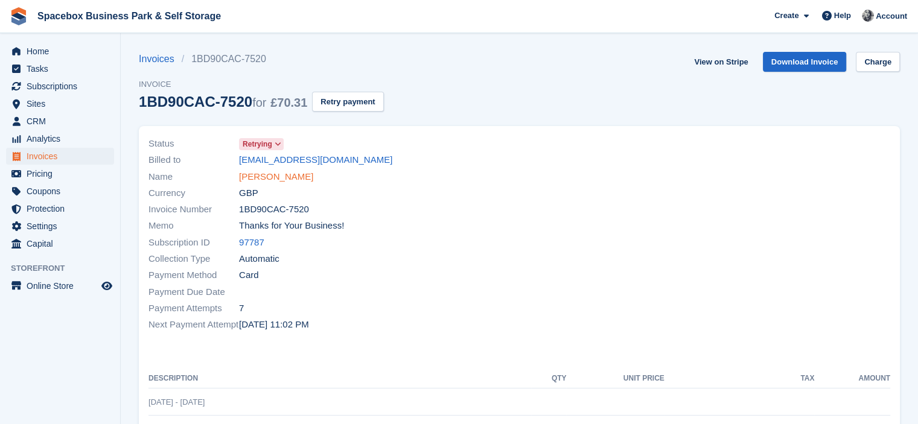
click at [252, 176] on link "[PERSON_NAME]" at bounding box center [276, 177] width 74 height 14
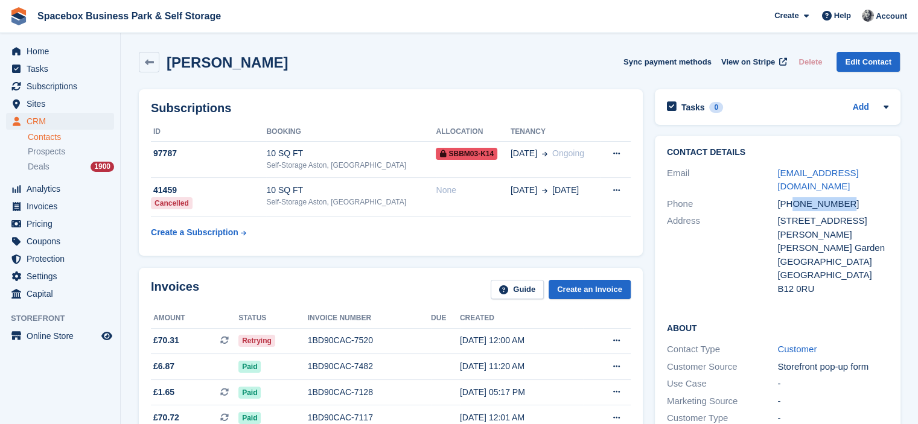
drag, startPoint x: 793, startPoint y: 188, endPoint x: 851, endPoint y: 188, distance: 57.9
click at [851, 197] on div "[PHONE_NUMBER]" at bounding box center [832, 204] width 111 height 14
copy div "7340949747"
